Goal: Task Accomplishment & Management: Manage account settings

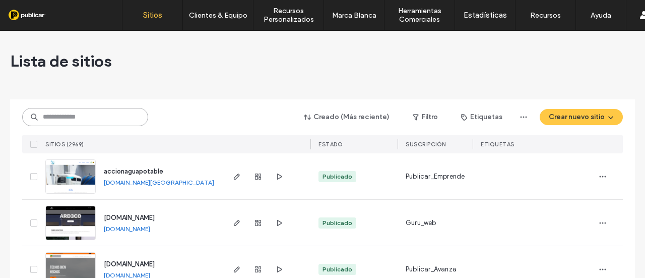
click at [122, 116] on input at bounding box center [85, 117] width 126 height 18
paste input "**********"
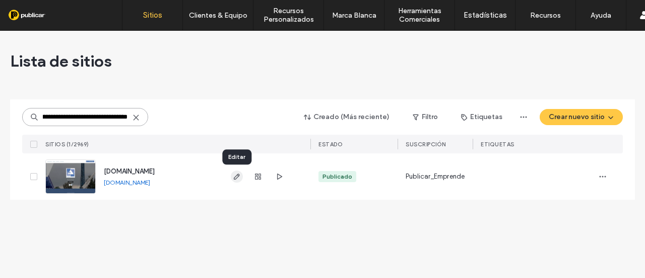
type input "**********"
click at [235, 177] on icon "button" at bounding box center [237, 176] width 8 height 8
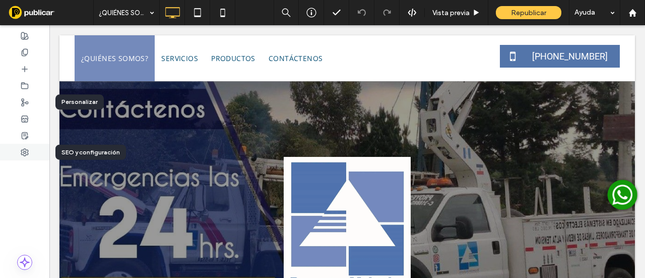
click at [30, 151] on div at bounding box center [24, 152] width 49 height 17
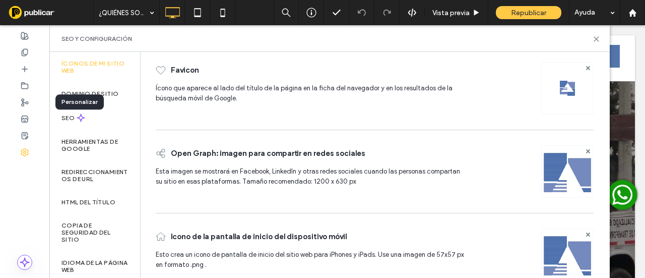
scroll to position [58, 0]
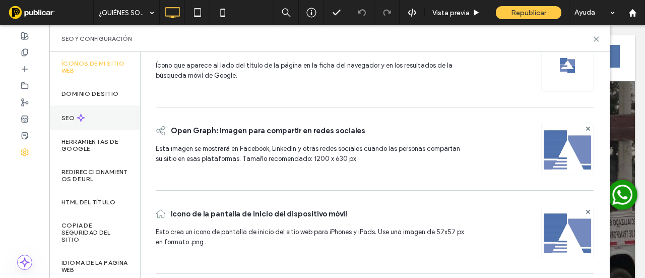
click at [100, 122] on div "SEO" at bounding box center [94, 117] width 91 height 25
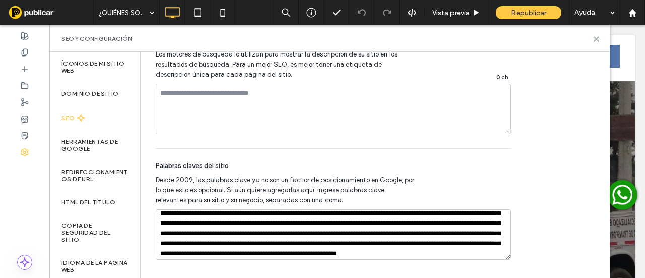
scroll to position [29, 0]
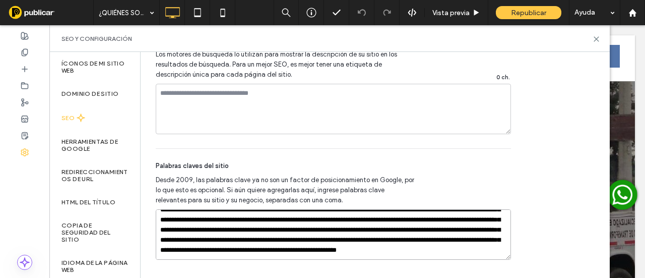
click at [496, 246] on textarea "**********" at bounding box center [333, 234] width 355 height 50
click at [188, 250] on textarea "**********" at bounding box center [333, 234] width 355 height 50
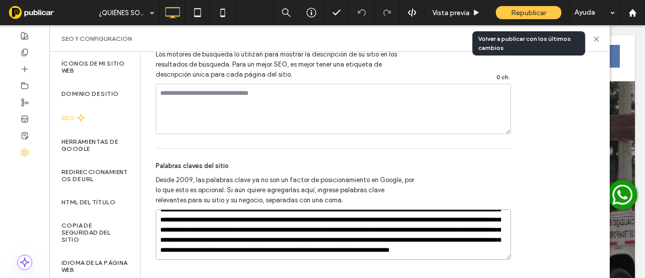
type textarea "**********"
click at [514, 10] on span "Republicar" at bounding box center [528, 13] width 35 height 9
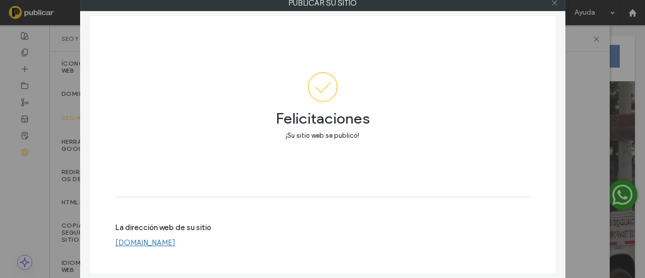
click at [554, 7] on span at bounding box center [555, 2] width 8 height 15
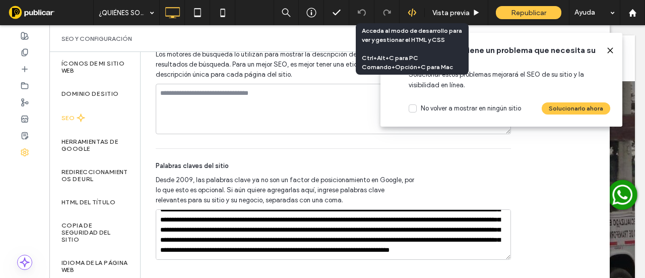
click at [412, 16] on icon at bounding box center [412, 12] width 9 height 9
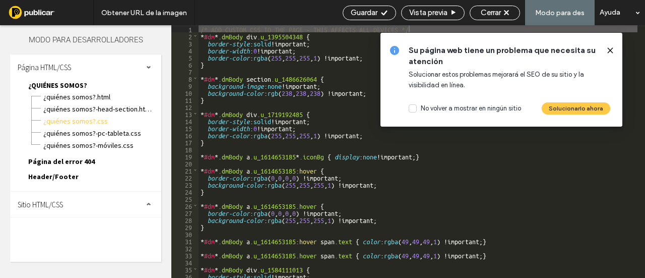
click at [608, 50] on icon at bounding box center [610, 50] width 8 height 8
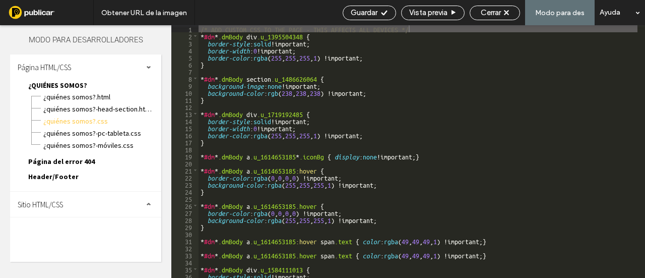
click at [96, 204] on div "Sitio HTML/CSS" at bounding box center [85, 203] width 151 height 25
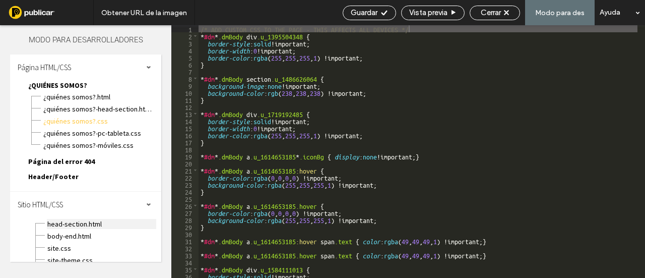
click at [85, 221] on span "head-section.html" at bounding box center [101, 224] width 109 height 10
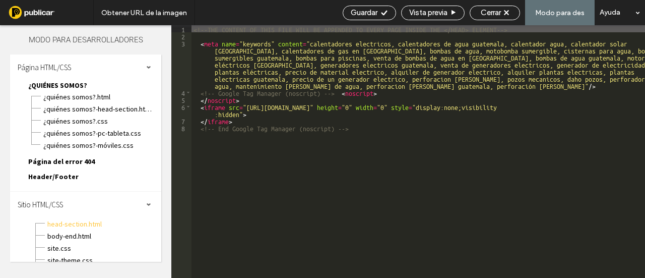
scroll to position [625, 0]
click at [78, 234] on span "body-end.html" at bounding box center [101, 236] width 109 height 10
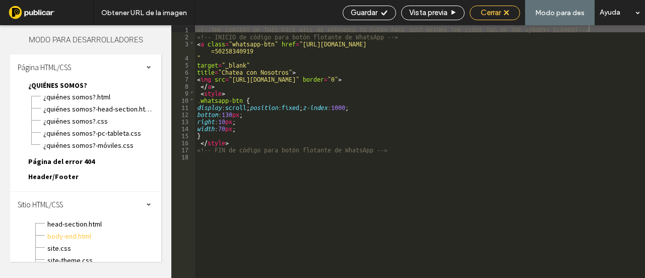
click at [486, 15] on span "Cerrar" at bounding box center [491, 12] width 20 height 9
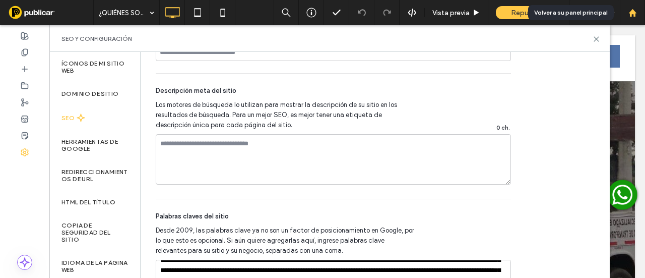
click at [634, 18] on div at bounding box center [632, 12] width 25 height 25
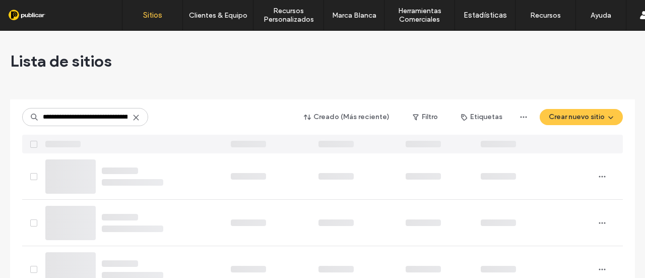
scroll to position [0, 73]
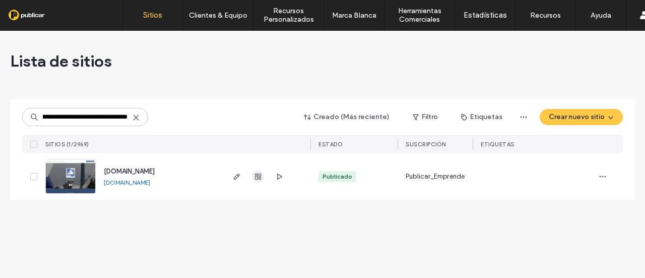
type input "**********"
click at [261, 179] on icon "button" at bounding box center [258, 176] width 8 height 8
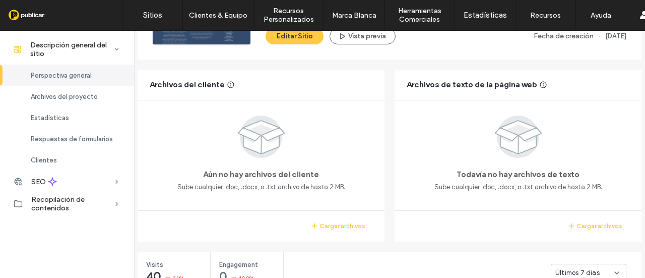
scroll to position [202, 0]
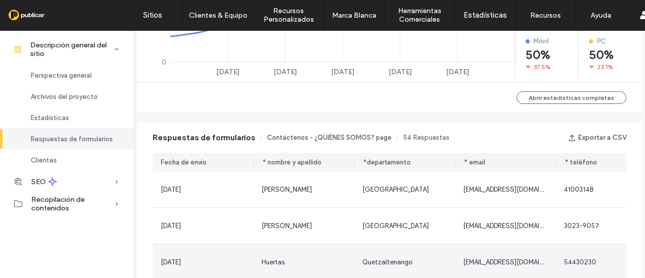
scroll to position [523, 0]
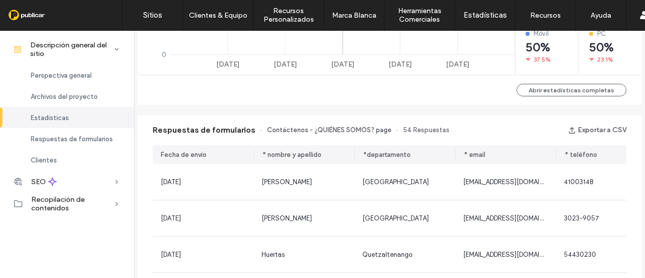
scroll to position [624, 0]
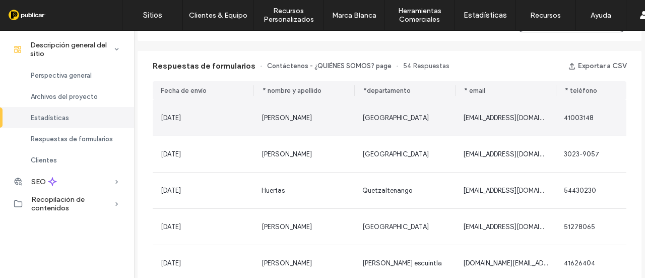
click at [350, 118] on div "[PERSON_NAME]" at bounding box center [303, 118] width 101 height 36
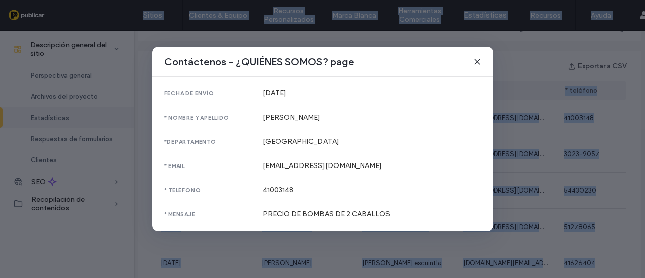
click at [350, 118] on div "[PERSON_NAME]" at bounding box center [372, 117] width 219 height 9
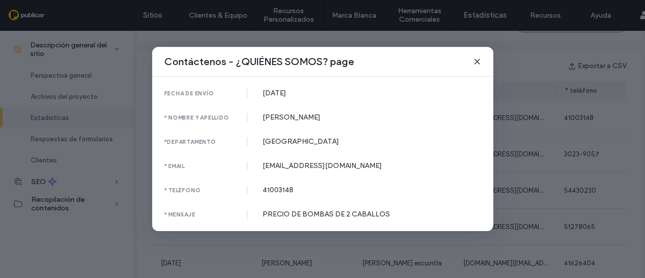
click at [523, 70] on div "Contáctenos - ¿QUIÉNES SOMOS? page fecha de envío [DATE] * nombre y apellido [P…" at bounding box center [322, 139] width 645 height 278
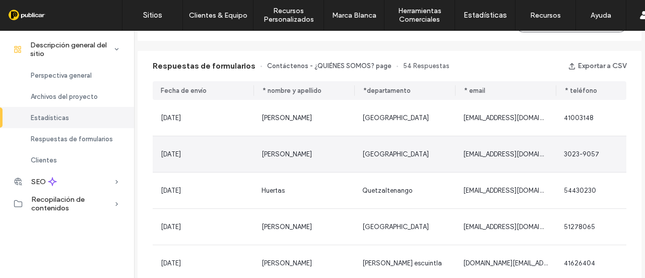
click at [379, 157] on span "[GEOGRAPHIC_DATA]" at bounding box center [395, 154] width 67 height 8
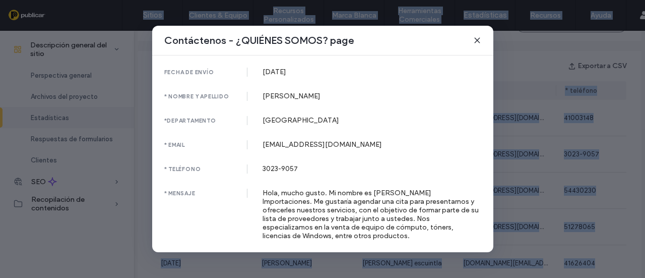
drag, startPoint x: 335, startPoint y: 234, endPoint x: 308, endPoint y: 226, distance: 27.3
click at [308, 226] on div "Hola, mucho gusto. Mi nombre es [PERSON_NAME] Importaciones. Me gustaría agenda…" at bounding box center [372, 213] width 219 height 51
copy div "equipo de cómputo, tóners, licencias de Windows, entre otros productos."
